Goal: Information Seeking & Learning: Learn about a topic

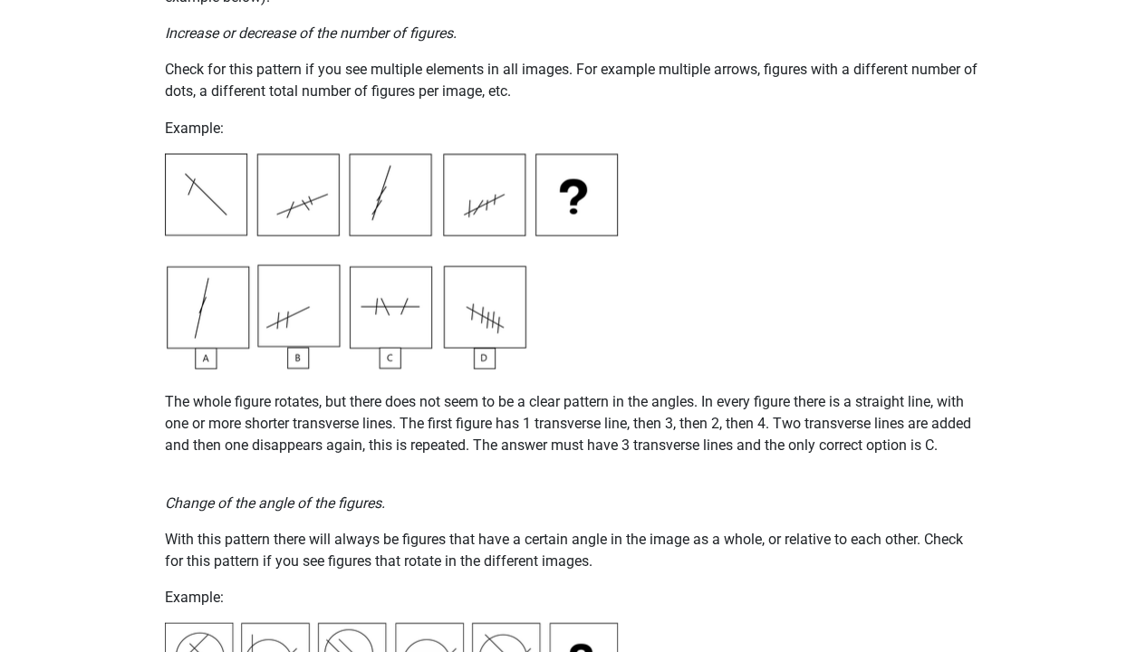
scroll to position [1592, 0]
drag, startPoint x: 879, startPoint y: 427, endPoint x: 283, endPoint y: 650, distance: 635.4
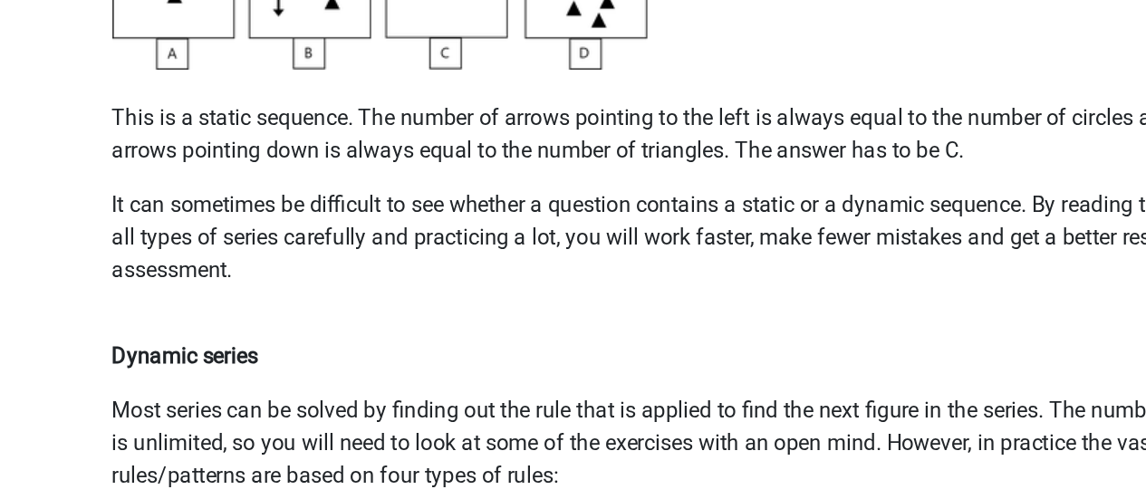
scroll to position [925, 0]
